Goal: Use online tool/utility

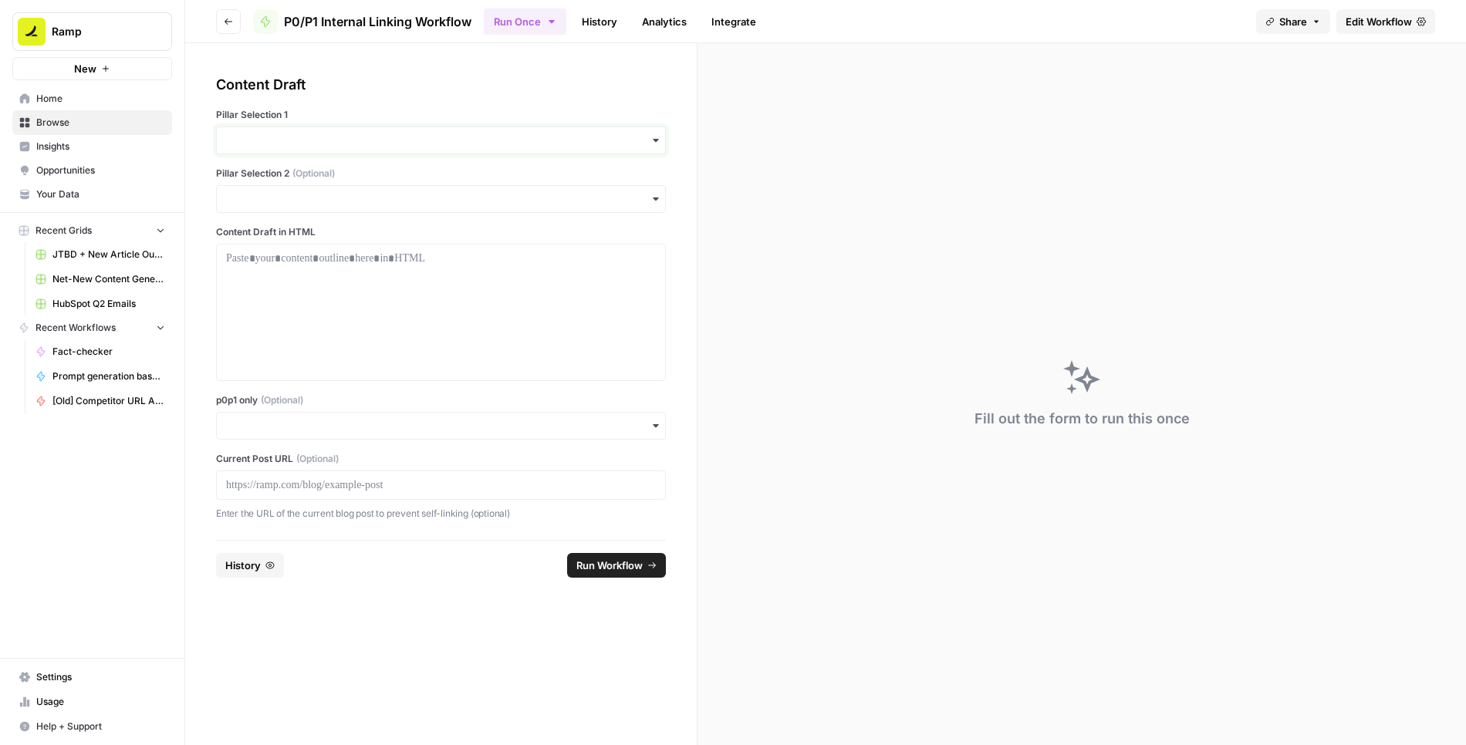
click at [446, 137] on input "Pillar Selection 1" at bounding box center [441, 140] width 430 height 15
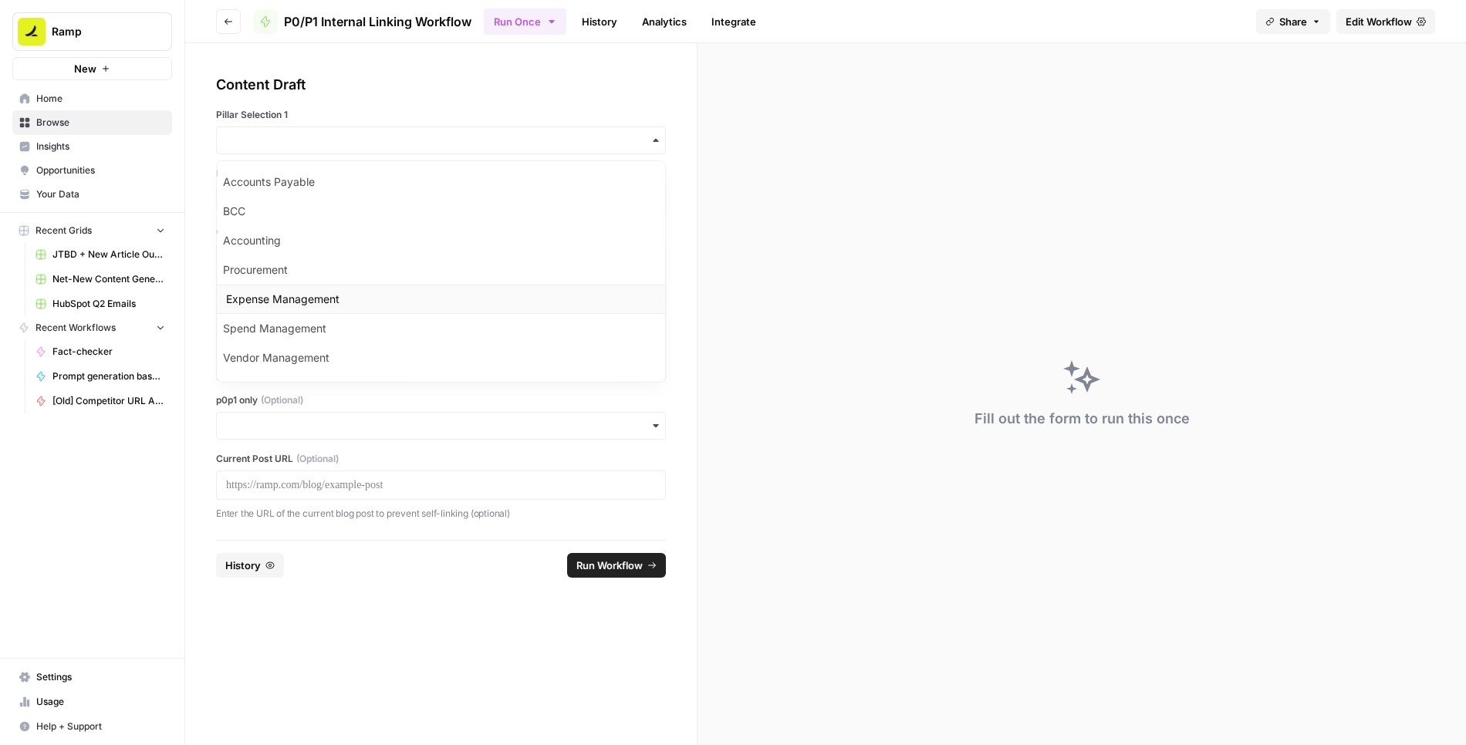
click at [276, 285] on div "Expense Management" at bounding box center [441, 299] width 448 height 29
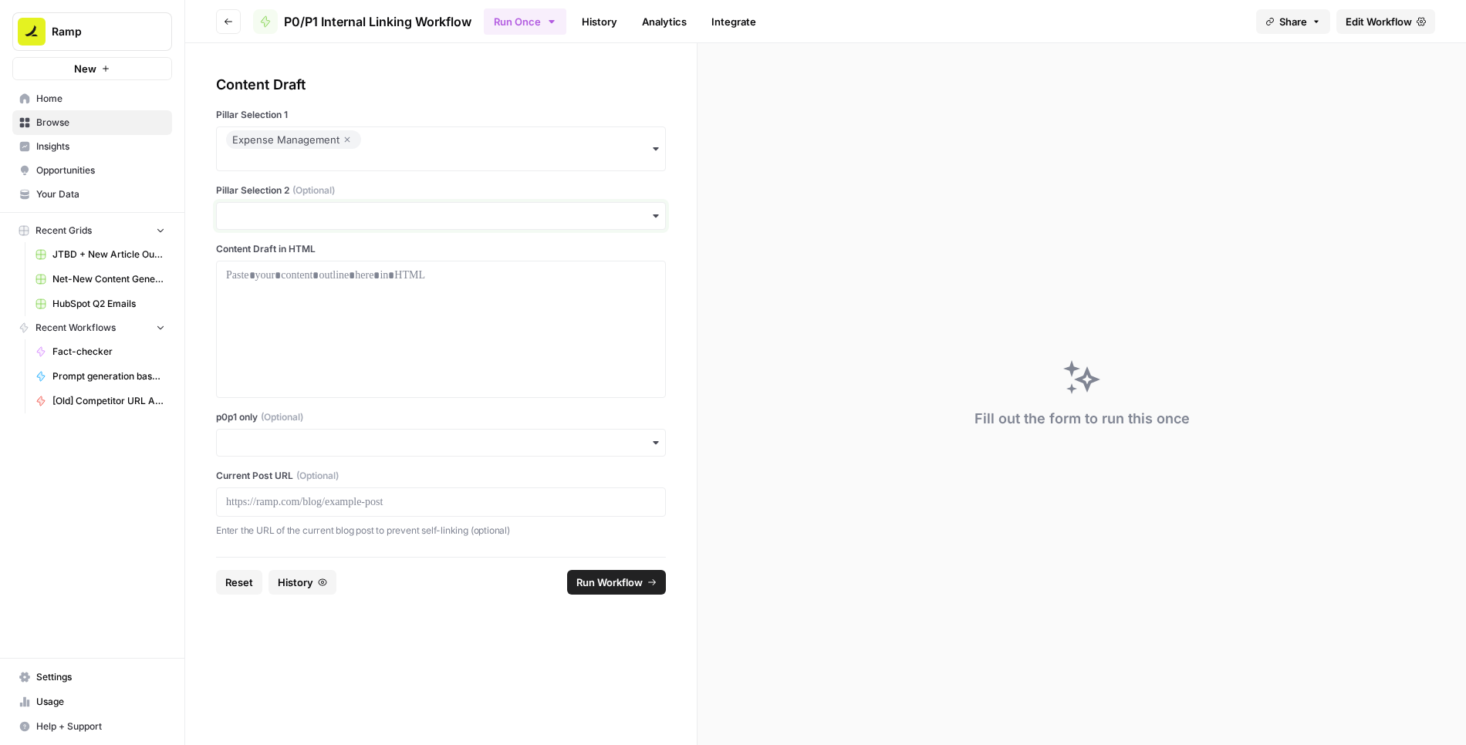
click at [292, 208] on input "Pillar Selection 2 (Optional)" at bounding box center [441, 215] width 430 height 15
click at [273, 259] on div "Accounts Payable" at bounding box center [441, 256] width 448 height 29
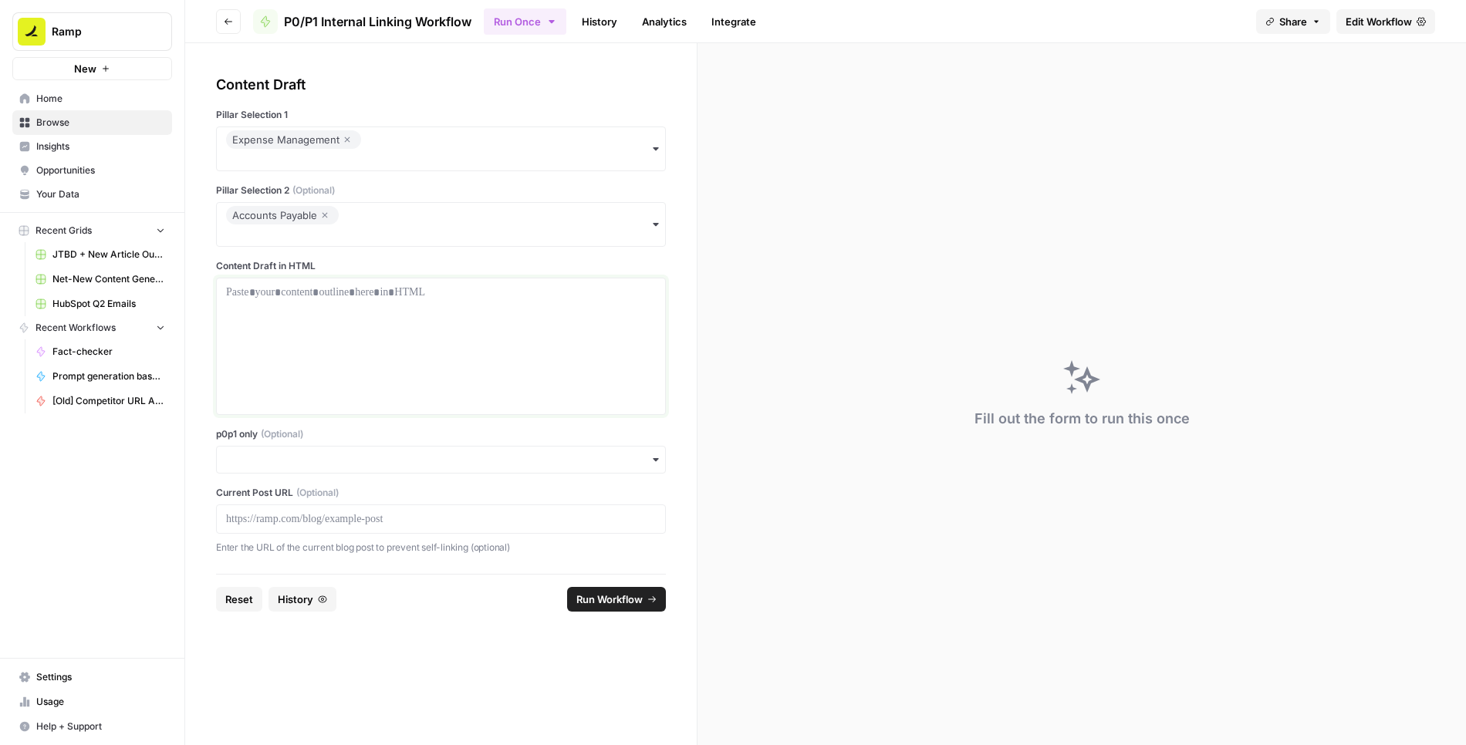
click at [288, 336] on div at bounding box center [441, 346] width 430 height 123
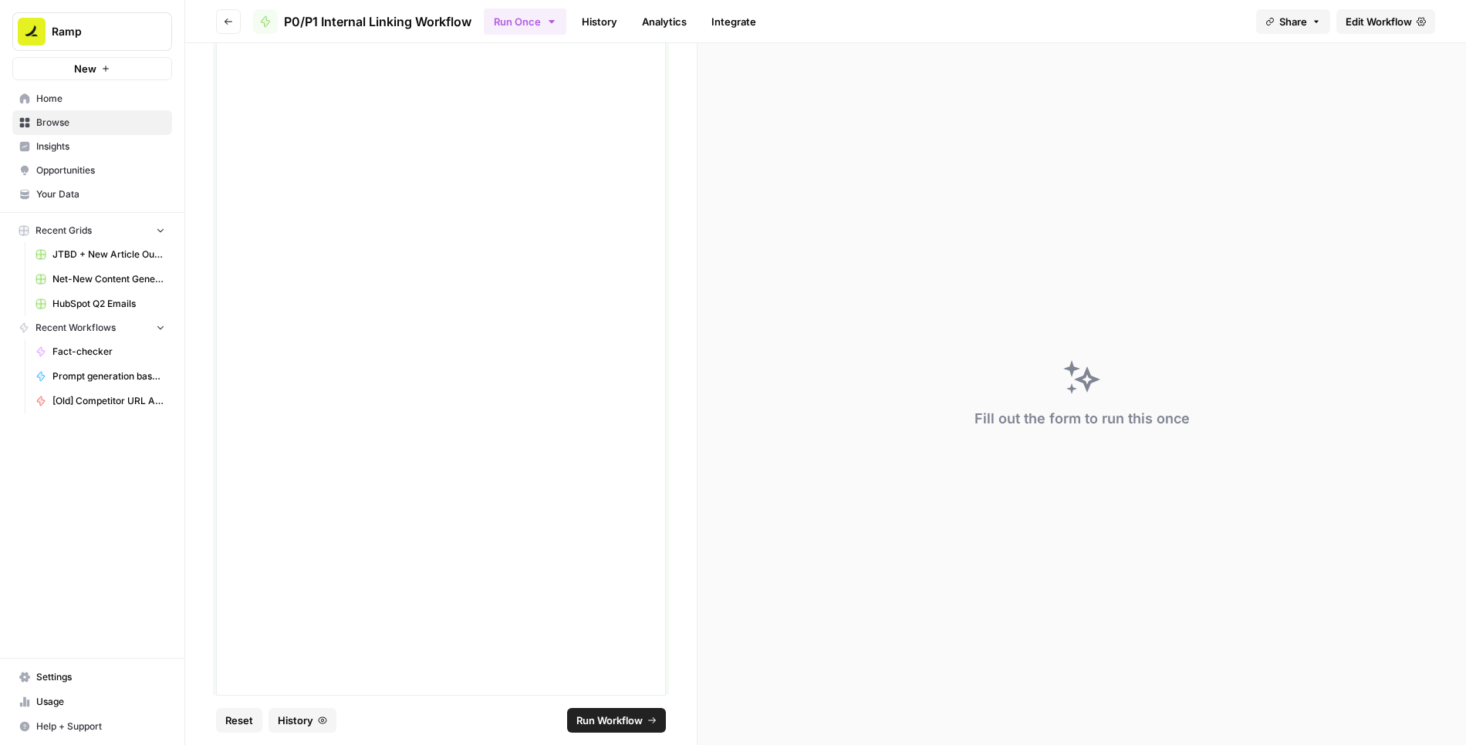
scroll to position [3516, 0]
click at [634, 719] on span "Run Workflow" at bounding box center [609, 720] width 66 height 15
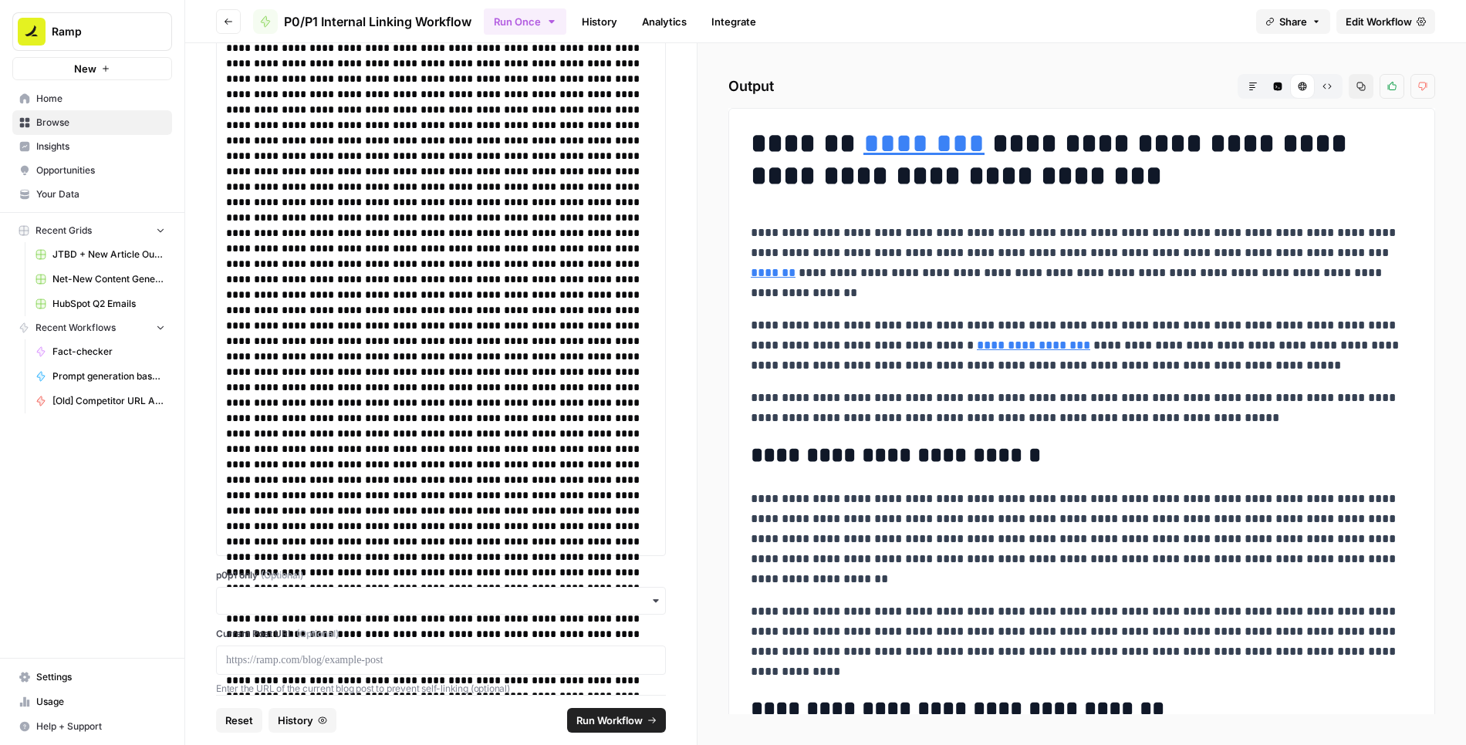
click at [1325, 91] on button "Raw Output" at bounding box center [1327, 86] width 25 height 25
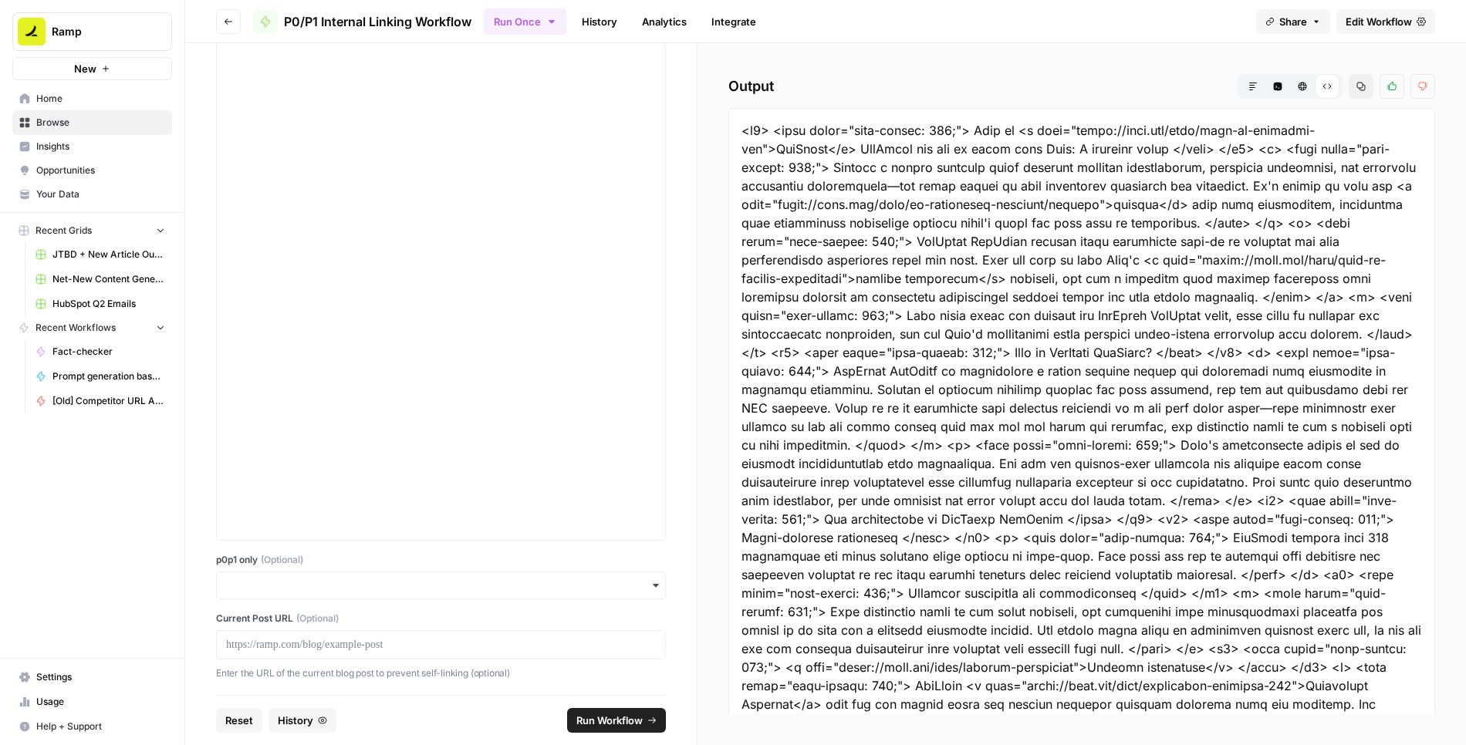
click at [1357, 90] on button "Copy" at bounding box center [1361, 86] width 25 height 25
click at [607, 721] on span "Run Workflow" at bounding box center [609, 720] width 66 height 15
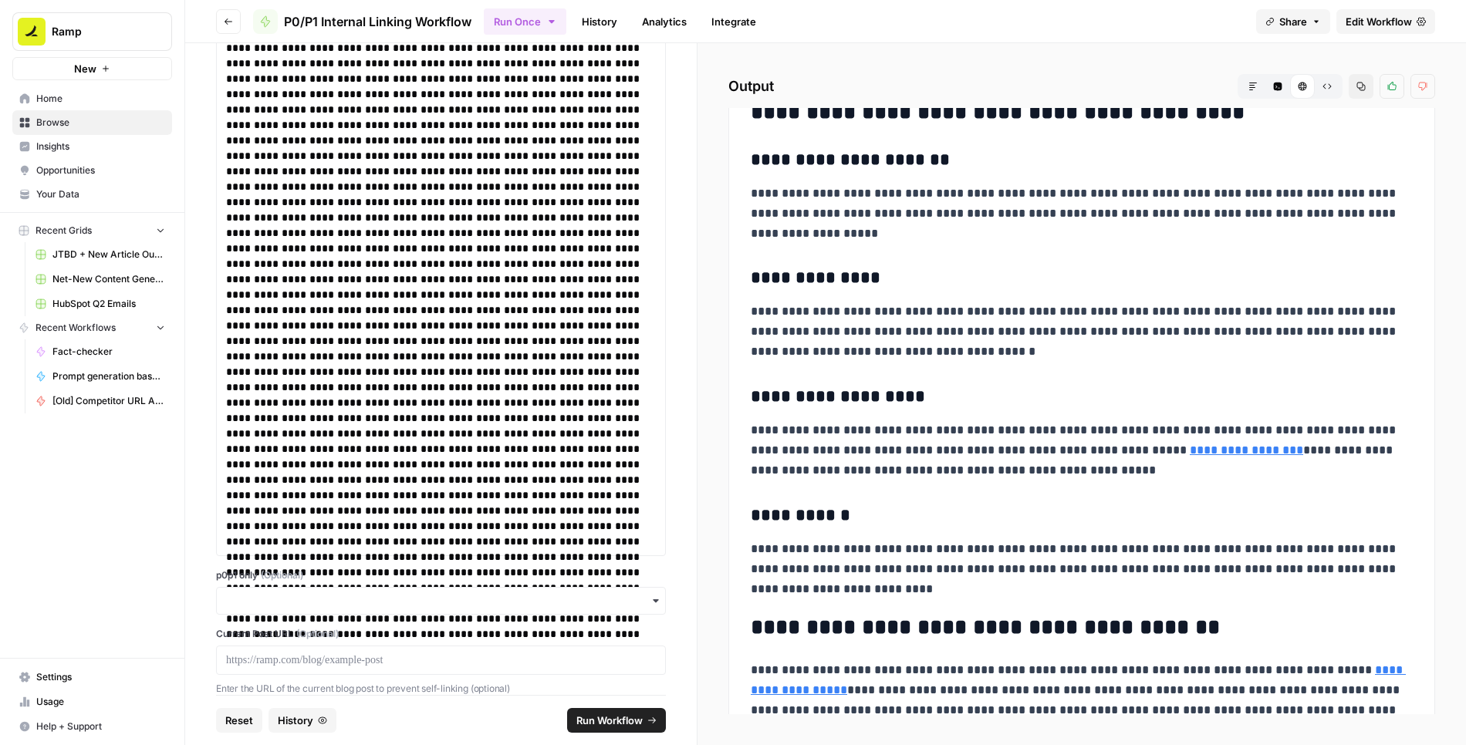
scroll to position [2906, 0]
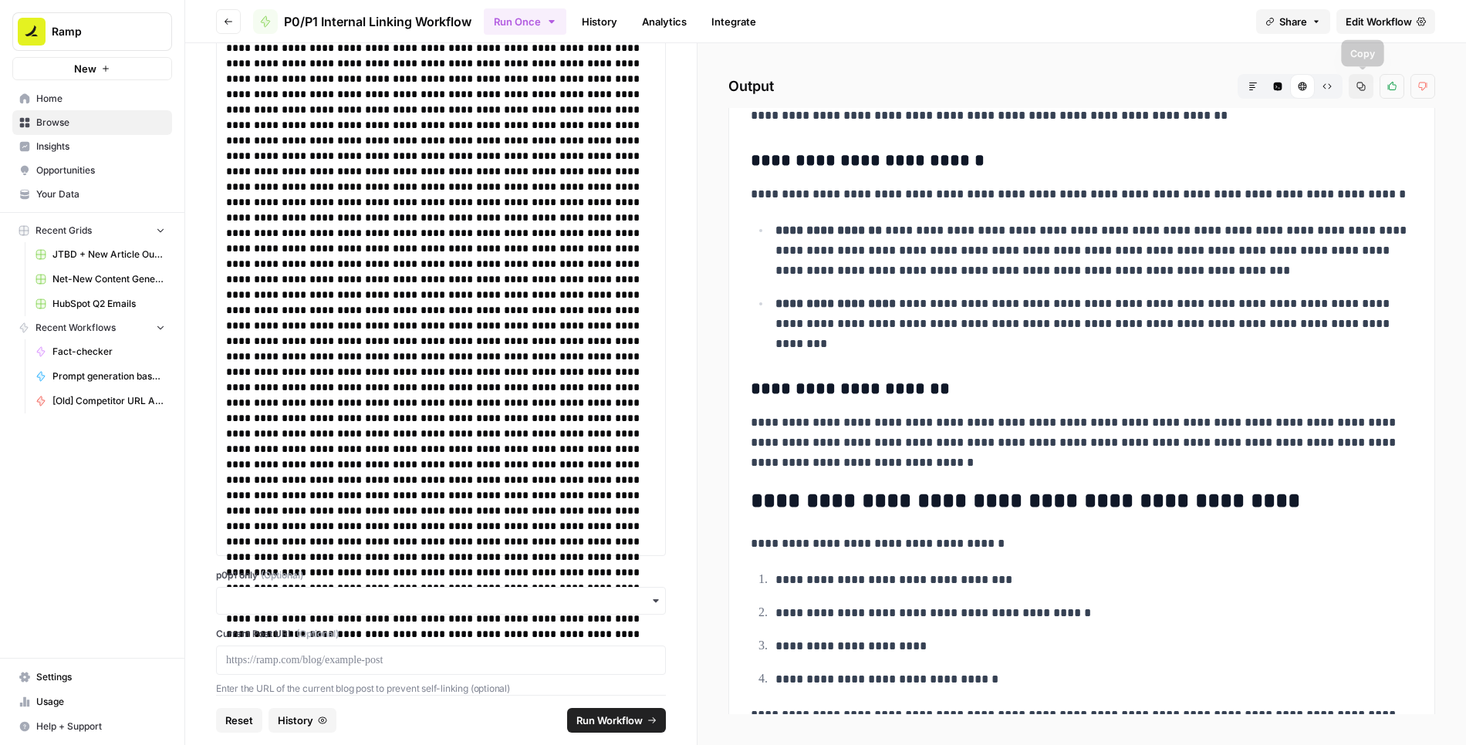
click at [1331, 86] on icon "button" at bounding box center [1327, 86] width 9 height 9
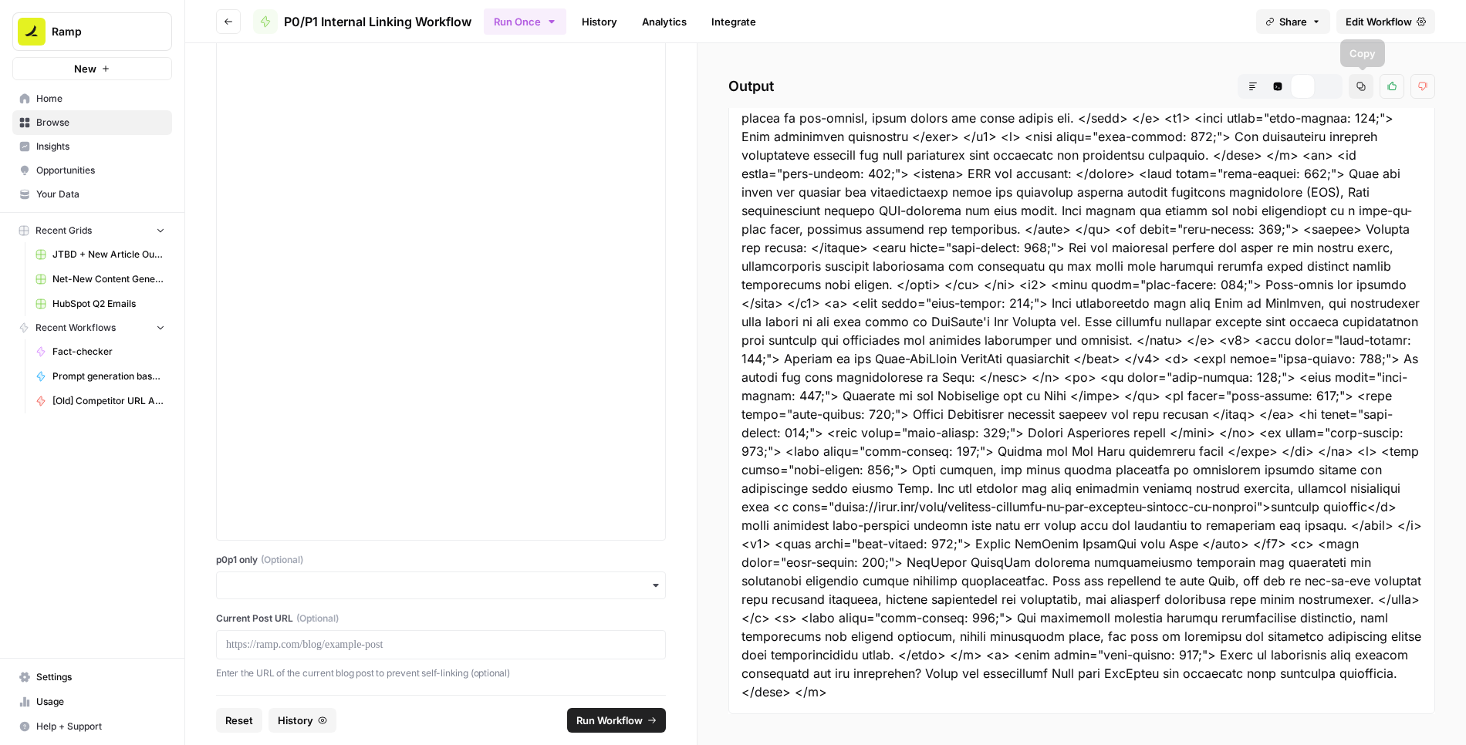
scroll to position [1844, 0]
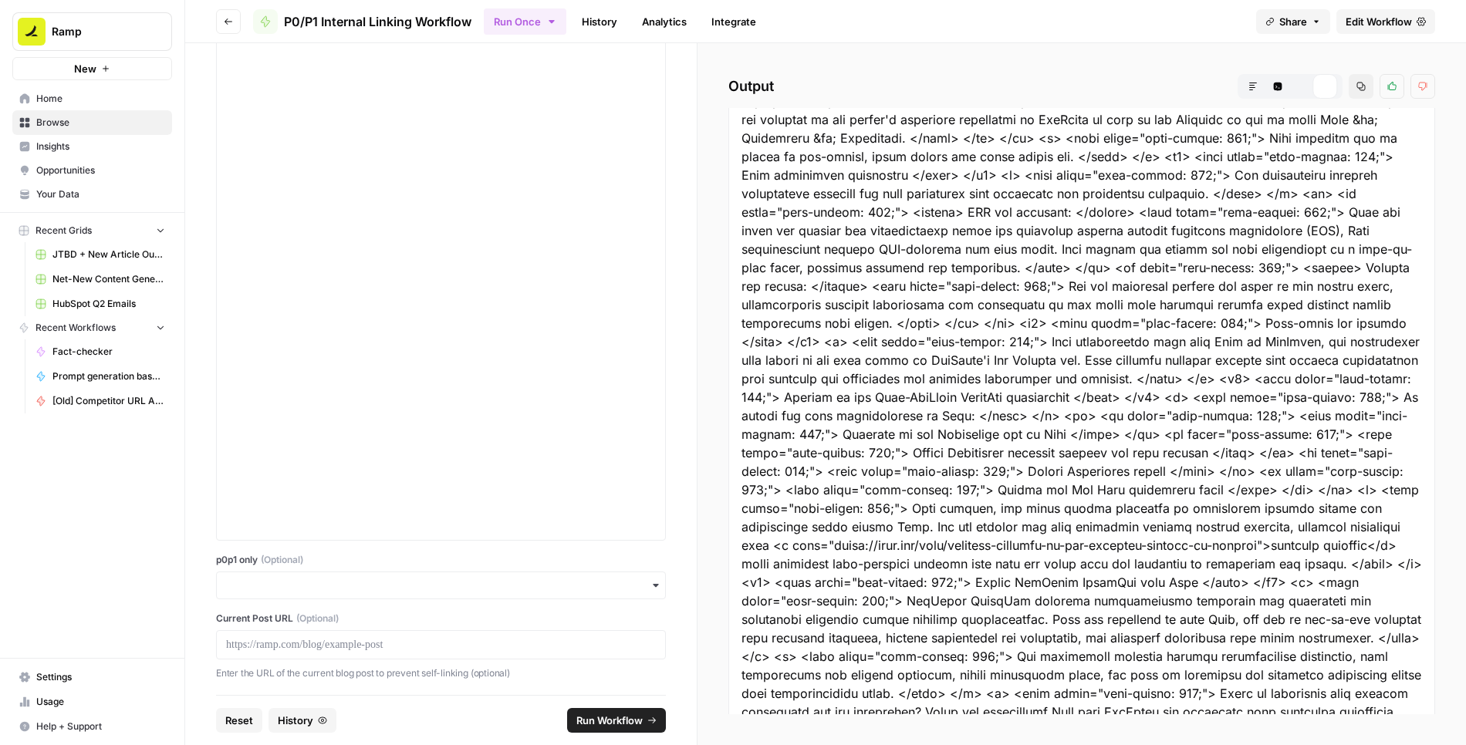
click at [1361, 92] on button "Copy" at bounding box center [1361, 86] width 25 height 25
